Goal: Find specific page/section: Find specific page/section

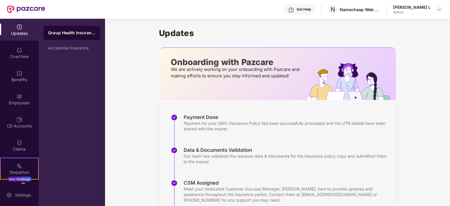
click at [97, 121] on div "Group Health Insurance Accidental Insurance" at bounding box center [72, 112] width 66 height 187
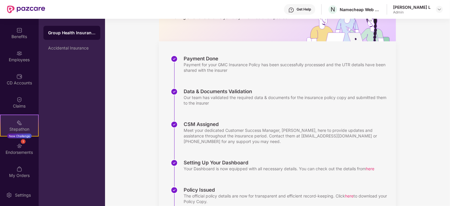
scroll to position [117, 0]
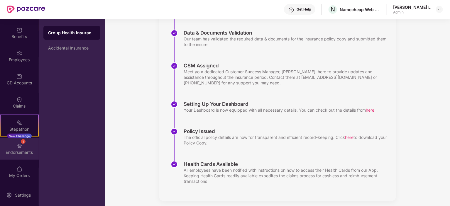
click at [18, 144] on img at bounding box center [19, 146] width 6 height 6
